Goal: Task Accomplishment & Management: Manage account settings

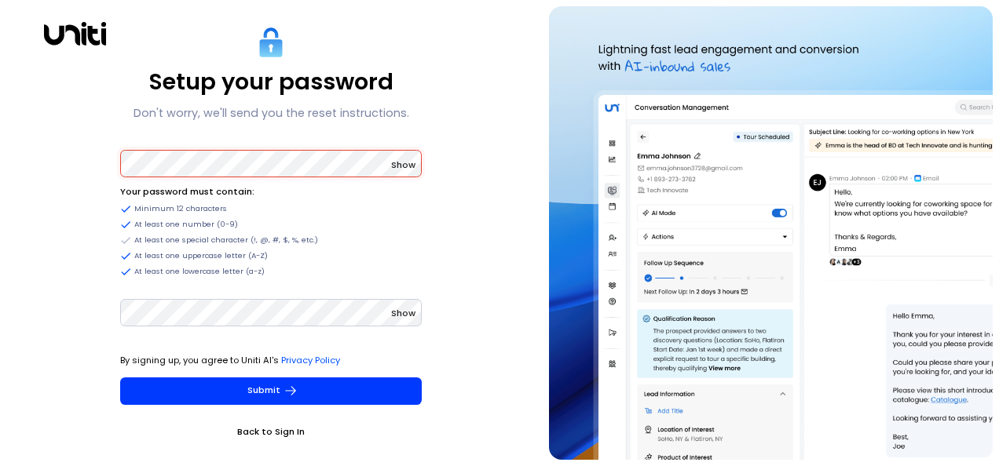
click at [404, 166] on span "Show" at bounding box center [403, 165] width 24 height 13
click at [404, 311] on span "Show" at bounding box center [403, 313] width 24 height 13
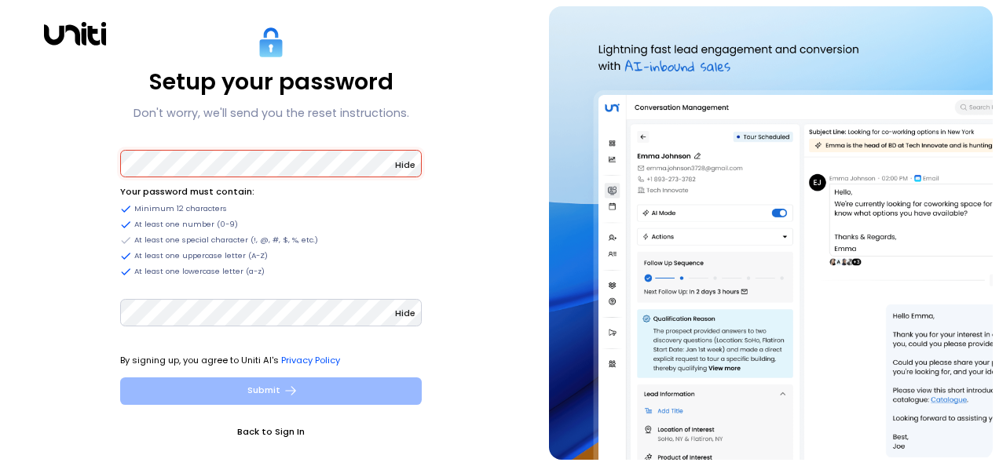
click at [375, 389] on button "Submit" at bounding box center [270, 391] width 301 height 27
click at [276, 389] on button "Submit" at bounding box center [270, 391] width 301 height 27
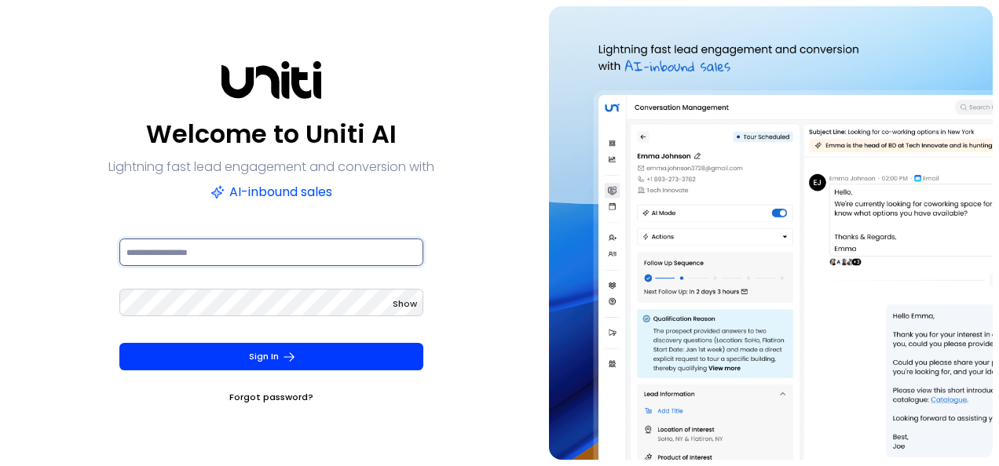
click at [258, 263] on input at bounding box center [271, 252] width 304 height 27
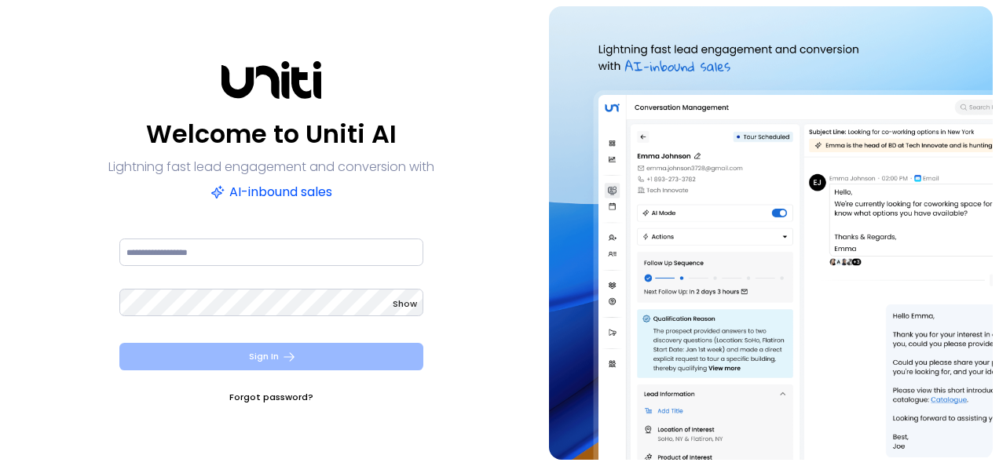
click at [284, 362] on icon "submit" at bounding box center [289, 357] width 14 height 14
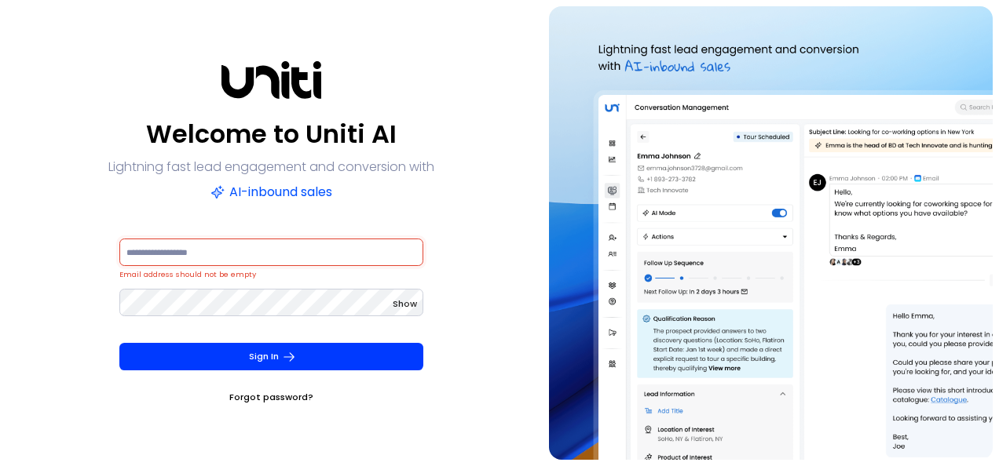
click at [248, 248] on input at bounding box center [271, 252] width 304 height 27
type input "**********"
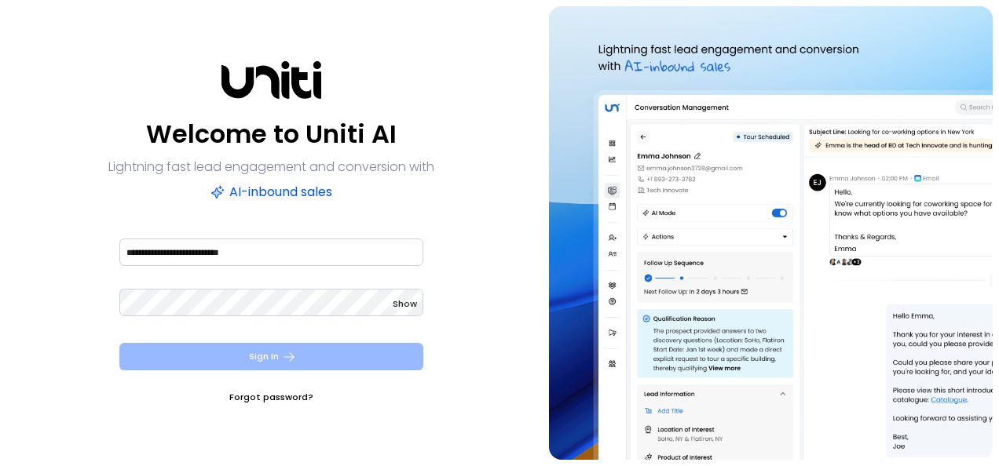
click at [275, 358] on button "Sign In" at bounding box center [271, 356] width 304 height 27
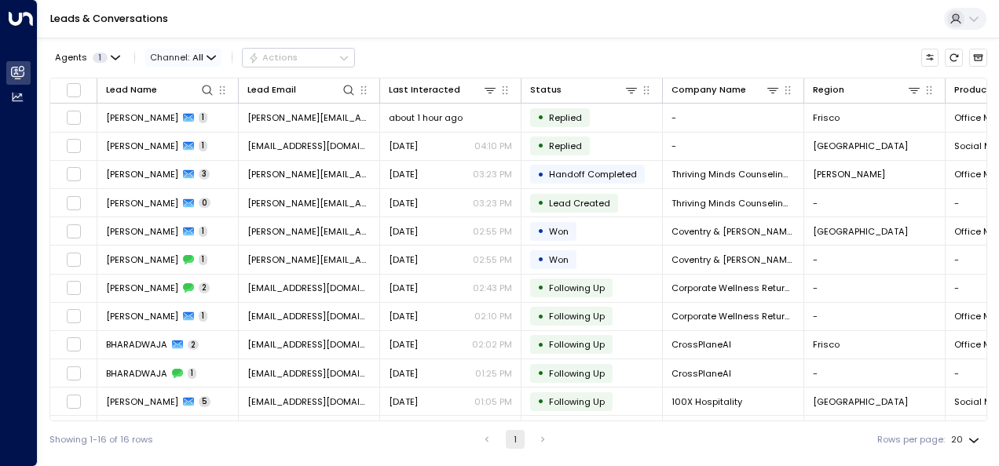
click at [212, 57] on icon "button" at bounding box center [210, 57] width 9 height 9
click at [543, 5] on div at bounding box center [499, 233] width 999 height 466
